Goal: Register for event/course

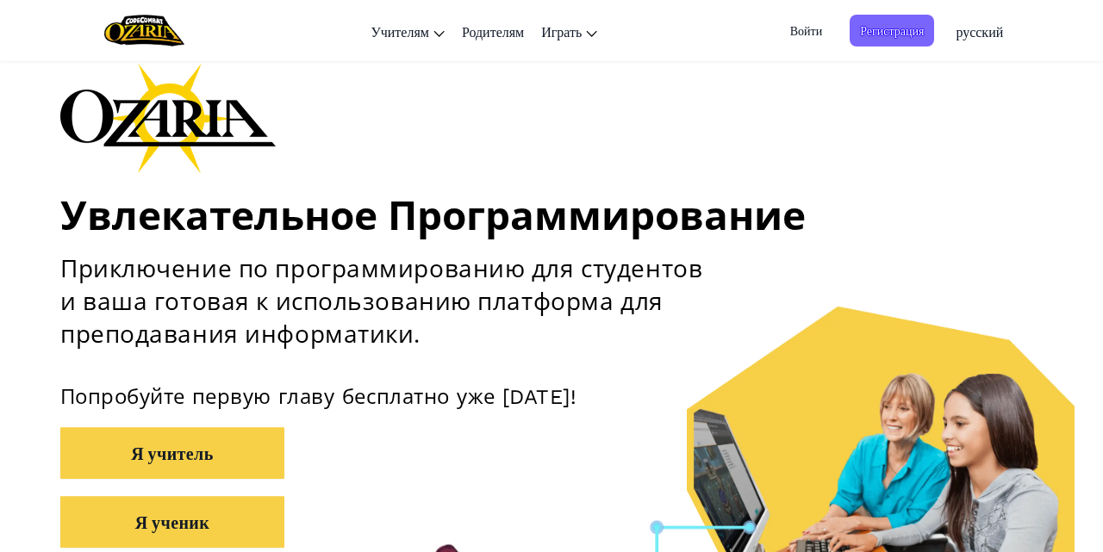
scroll to position [238, 0]
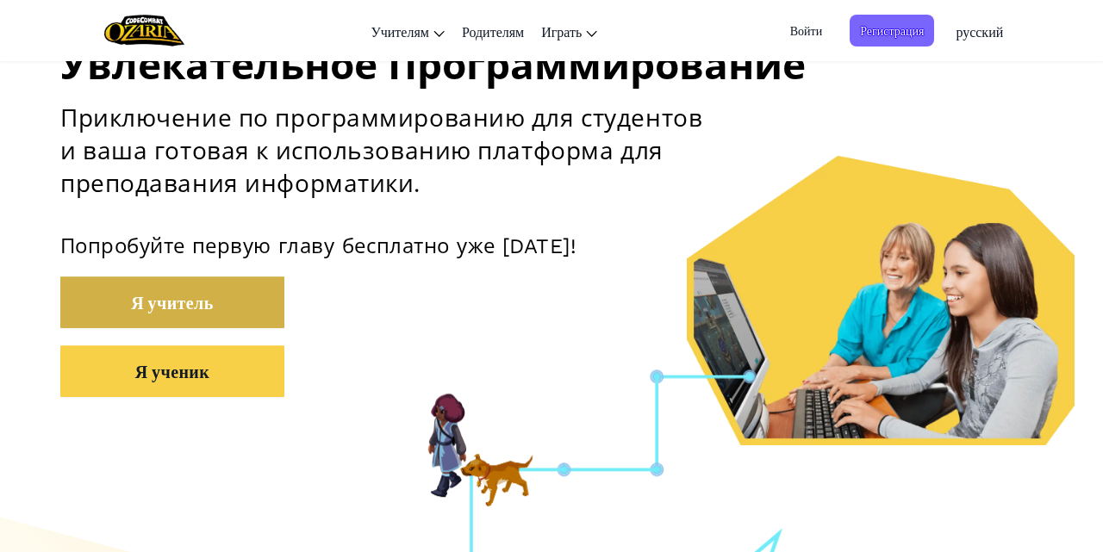
click at [223, 314] on button "Я учитель" at bounding box center [172, 303] width 224 height 52
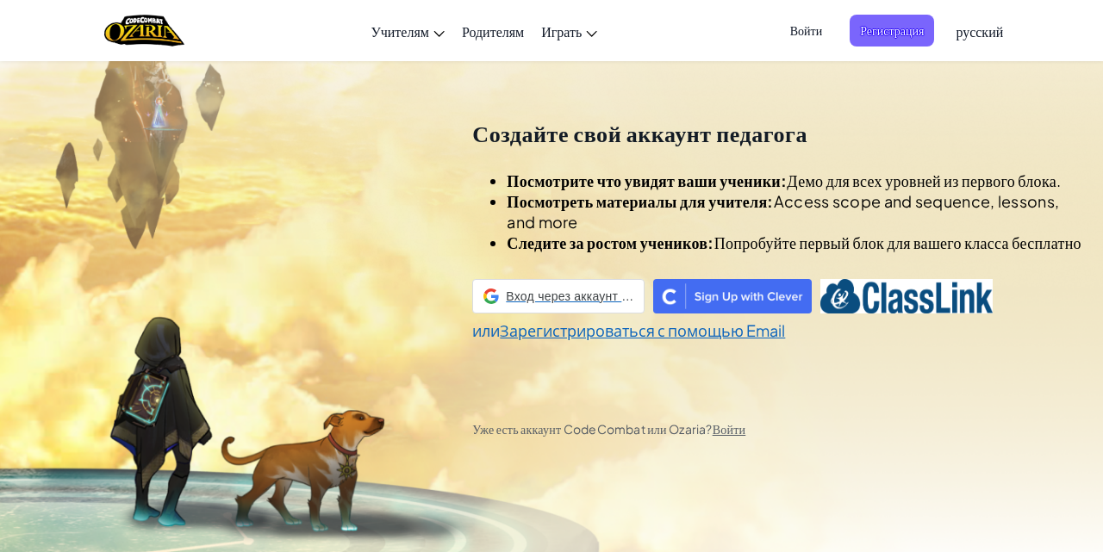
scroll to position [60, 0]
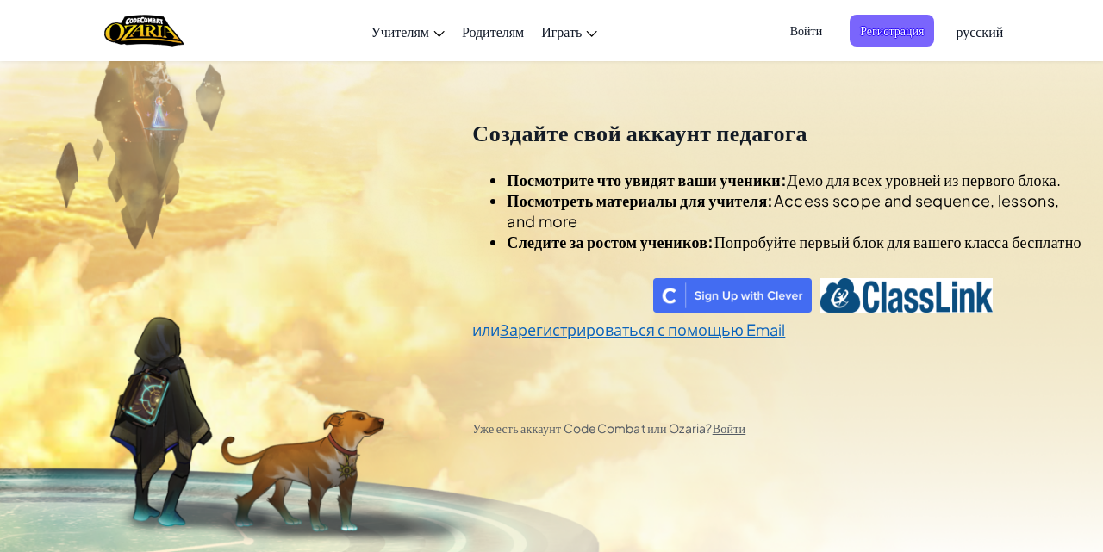
click at [608, 314] on div "Войти с аккаунтом Google (откроется в новой вкладке)" at bounding box center [576, 296] width 208 height 38
click at [813, 29] on span "Войти" at bounding box center [806, 31] width 53 height 32
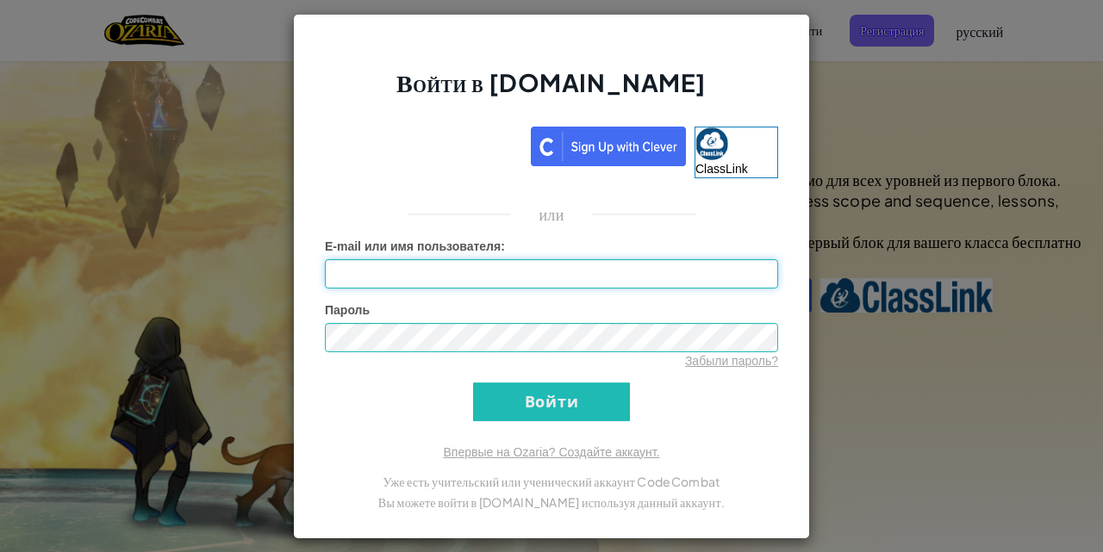
click at [575, 264] on input "E-mail или имя пользователя :" at bounding box center [551, 273] width 453 height 29
type input "vip"
click at [463, 145] on div "Войти с аккаунтом Google (откроется в новой вкладке)" at bounding box center [423, 144] width 197 height 38
